Goal: Find specific page/section: Find specific page/section

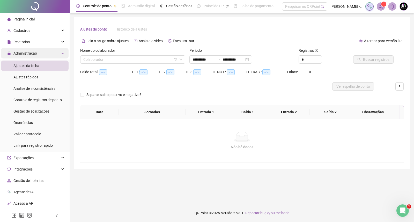
click at [10, 52] on icon "lock" at bounding box center [9, 53] width 4 height 4
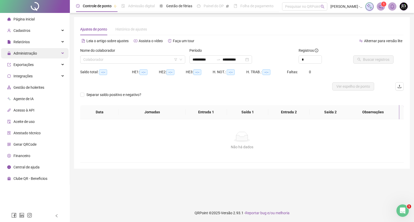
click at [17, 21] on span "Página inicial" at bounding box center [23, 19] width 21 height 4
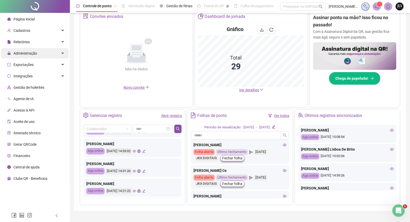
scroll to position [124, 0]
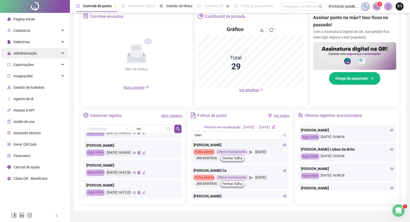
drag, startPoint x: 179, startPoint y: 135, endPoint x: 179, endPoint y: 166, distance: 30.5
click at [179, 166] on div "Colaborador Últimos registros sincronizados [PERSON_NAME] App online [DATE] 15:…" at bounding box center [132, 163] width 104 height 83
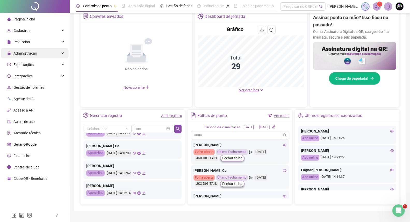
scroll to position [141, 0]
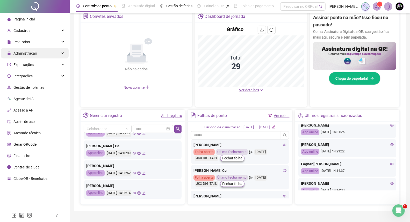
click at [390, 145] on icon "eye" at bounding box center [392, 144] width 4 height 3
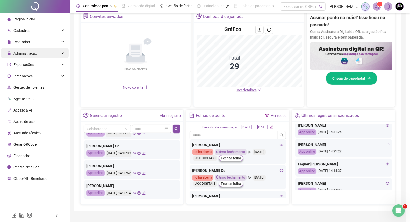
type input "**********"
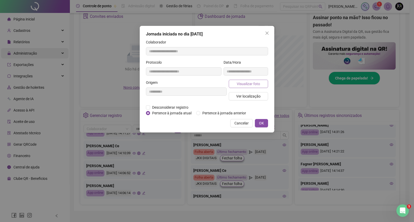
click at [247, 82] on span "Visualizar foto" at bounding box center [248, 84] width 23 height 6
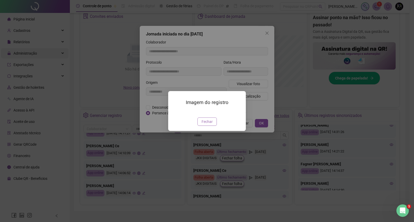
click at [205, 124] on span "Fechar" at bounding box center [207, 122] width 11 height 6
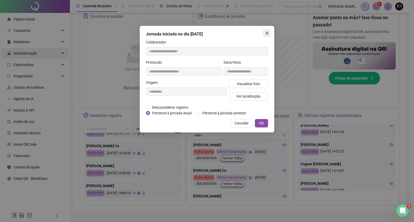
click at [265, 34] on icon "close" at bounding box center [267, 33] width 4 height 4
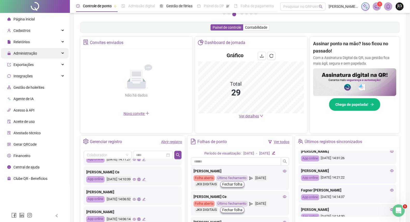
scroll to position [86, 0]
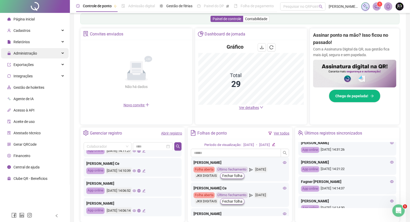
click at [254, 108] on span "Ver detalhes" at bounding box center [249, 108] width 20 height 4
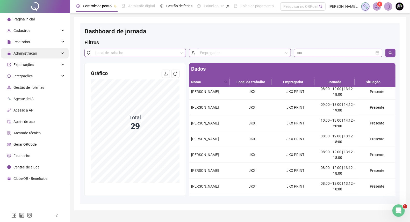
scroll to position [349, 0]
